Goal: Task Accomplishment & Management: Manage account settings

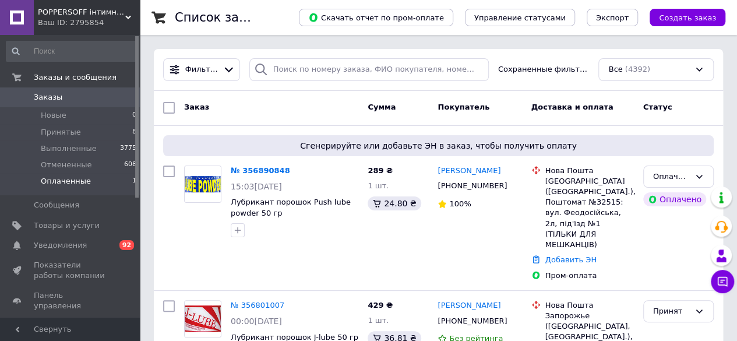
click at [68, 184] on span "Оплаченные" at bounding box center [66, 181] width 50 height 10
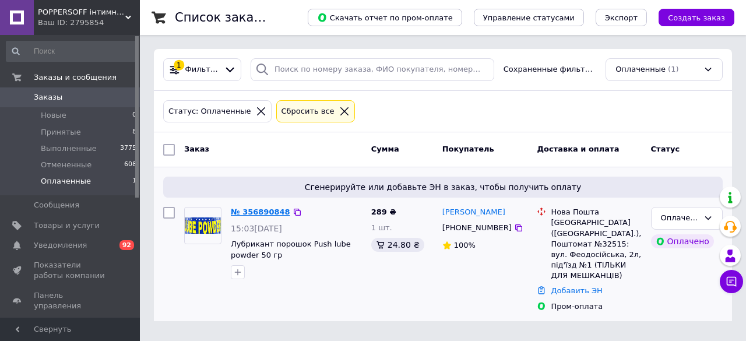
click at [265, 210] on link "№ 356890848" at bounding box center [260, 211] width 59 height 9
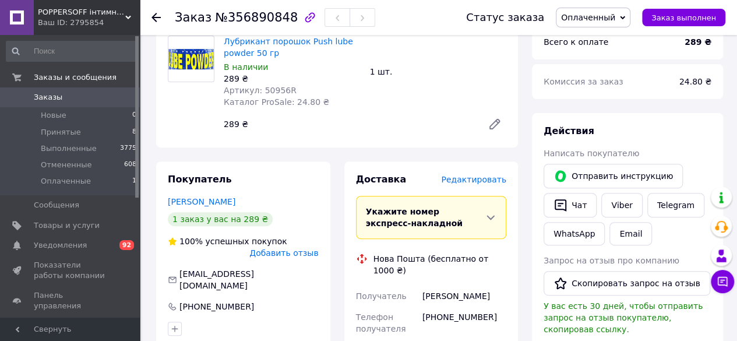
scroll to position [175, 0]
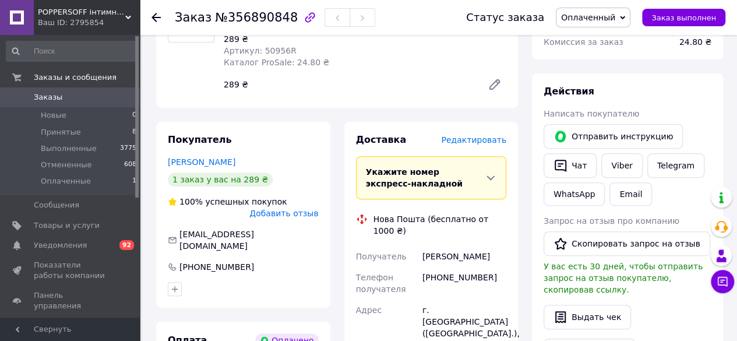
click at [604, 19] on span "Оплаченный" at bounding box center [588, 17] width 54 height 9
click at [602, 38] on li "Принят" at bounding box center [592, 40] width 73 height 17
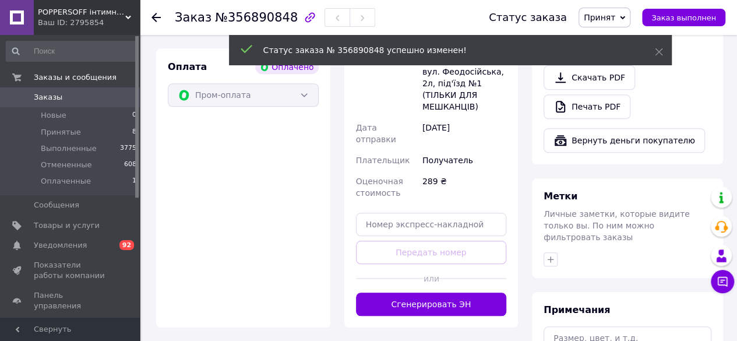
scroll to position [466, 0]
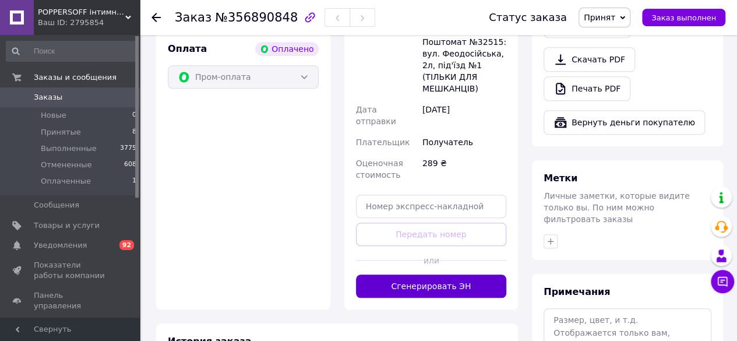
click at [403, 274] on button "Сгенерировать ЭН" at bounding box center [431, 285] width 151 height 23
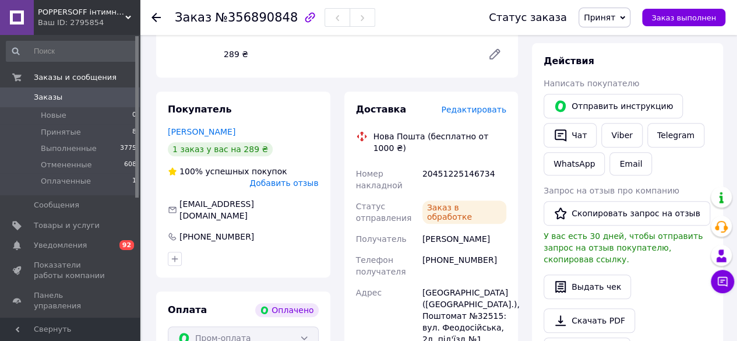
scroll to position [175, 0]
